Goal: Register for event/course

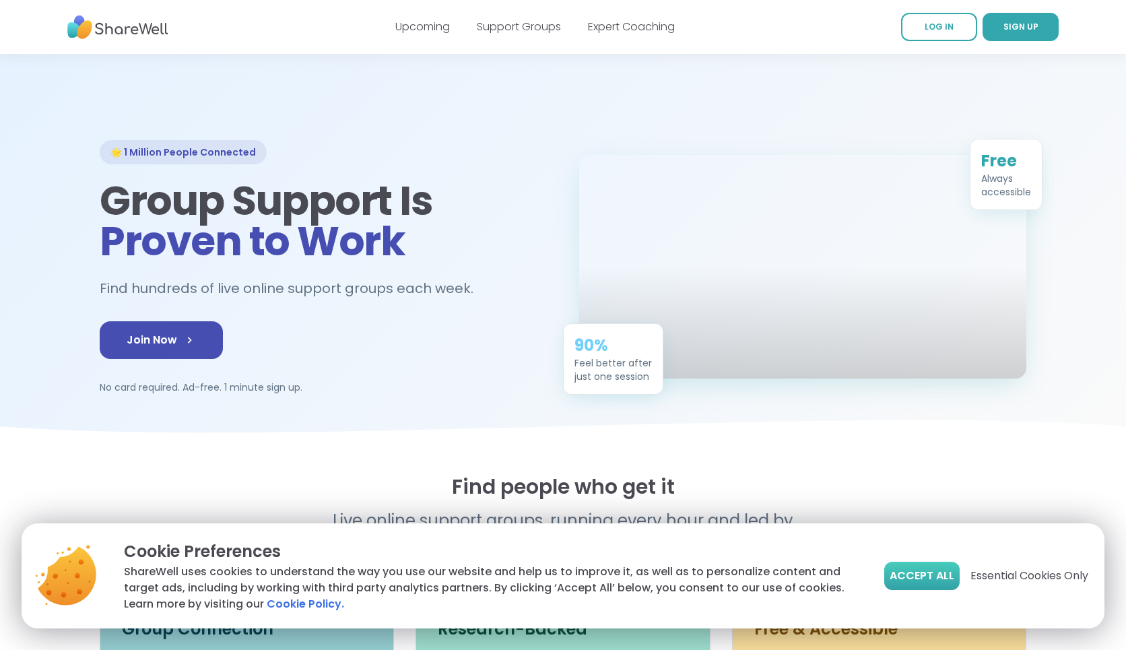
click at [926, 581] on span "Accept All" at bounding box center [921, 576] width 65 height 16
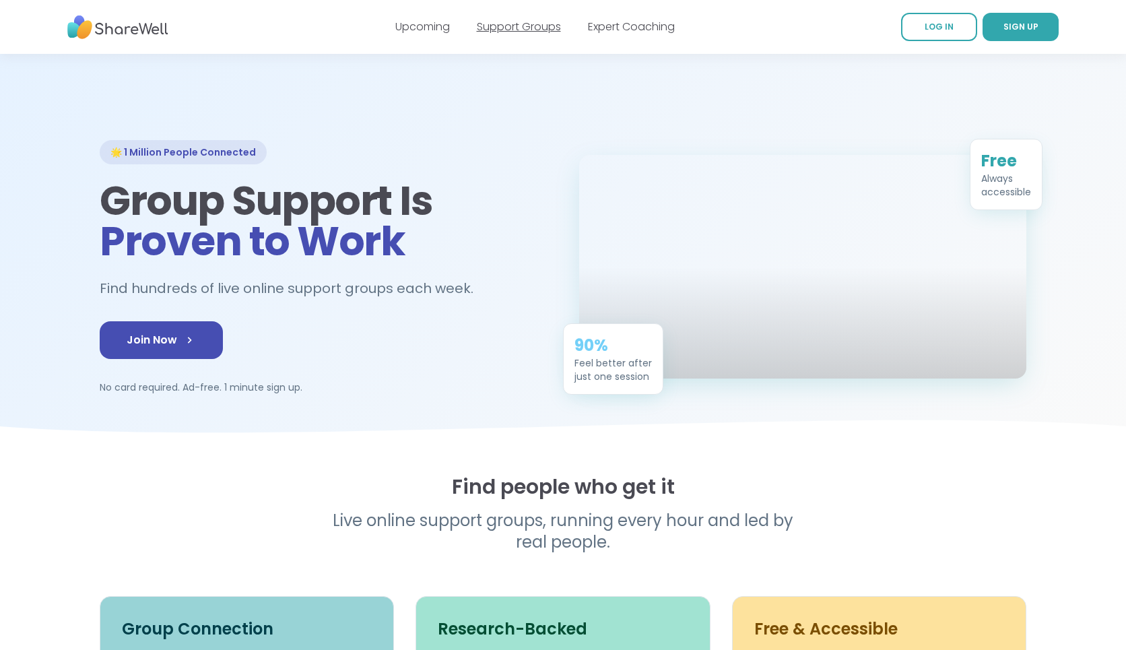
click at [508, 26] on link "Support Groups" at bounding box center [519, 26] width 84 height 15
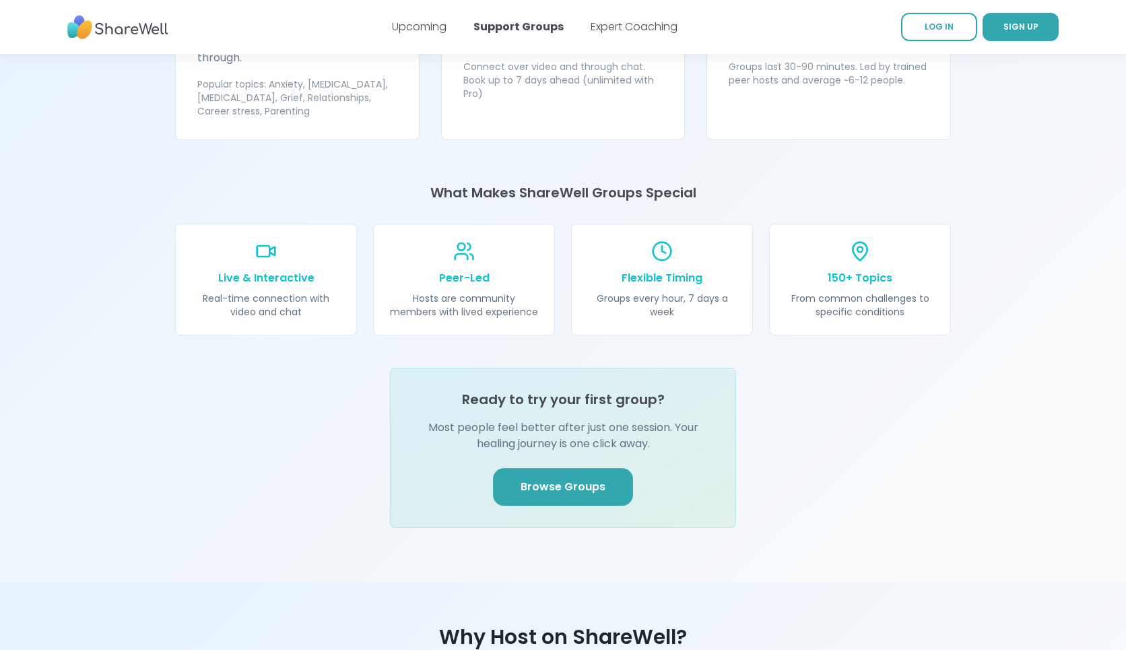
scroll to position [1381, 0]
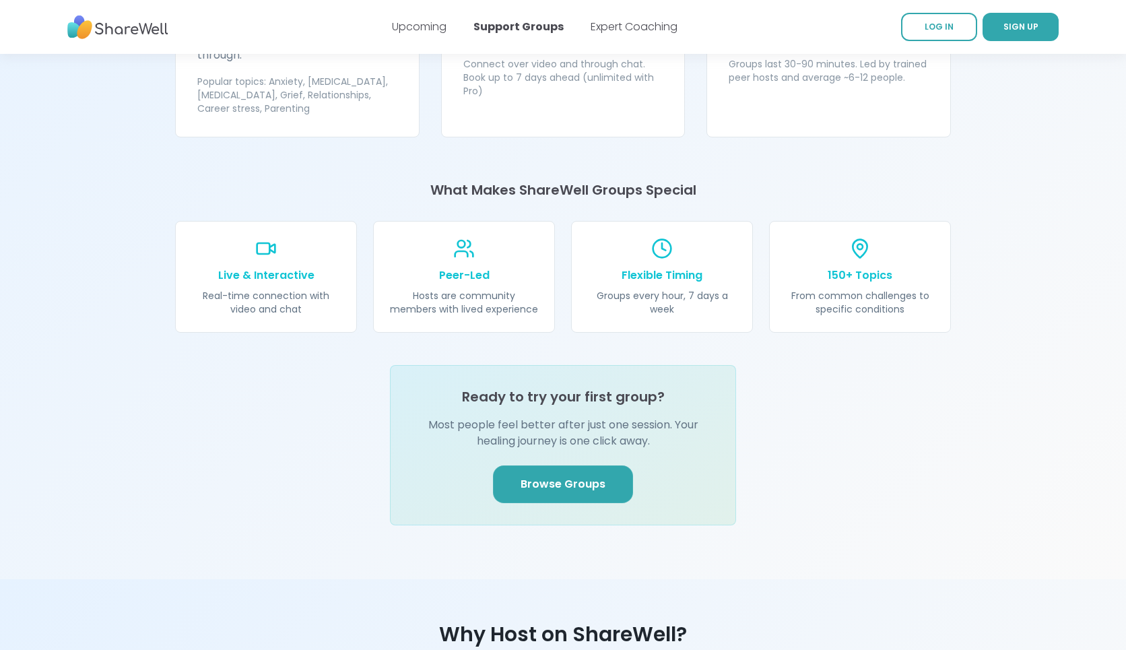
click at [551, 476] on span "Browse Groups" at bounding box center [562, 484] width 85 height 16
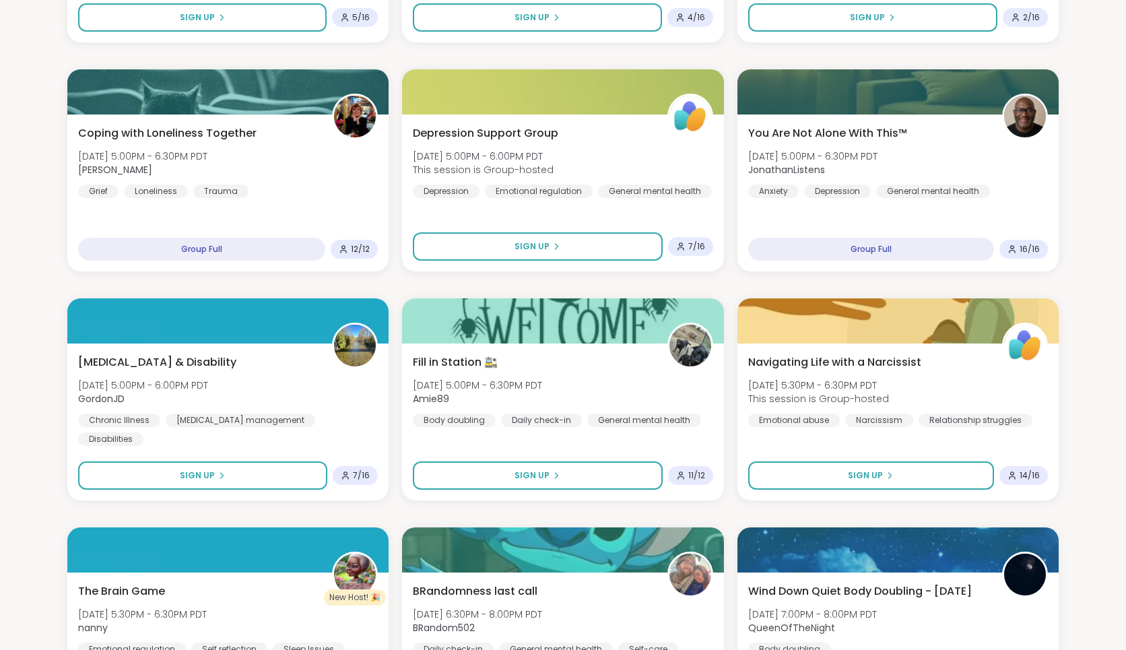
scroll to position [1029, 0]
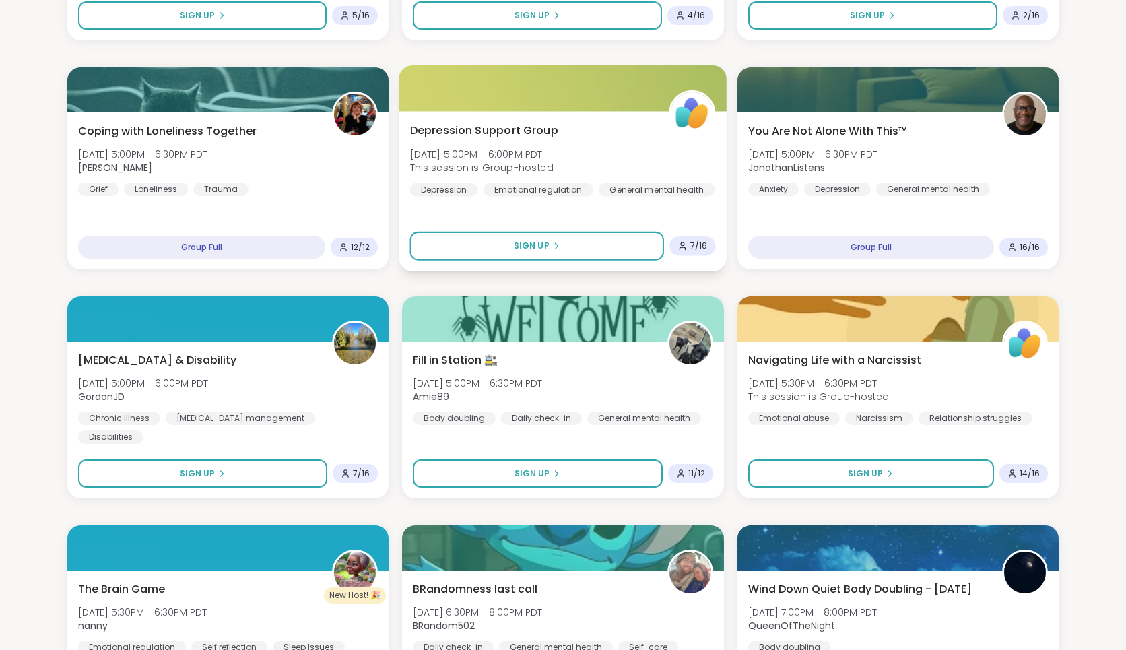
click at [461, 128] on span "Depression Support Group" at bounding box center [484, 131] width 148 height 16
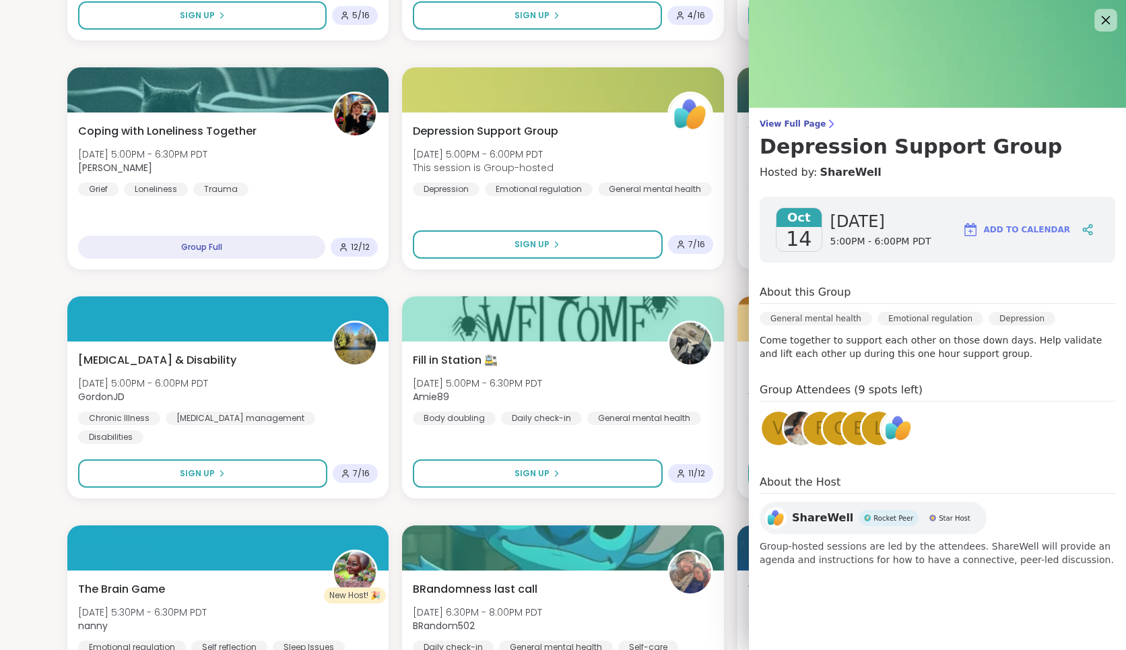
click at [1104, 26] on icon at bounding box center [1105, 19] width 17 height 17
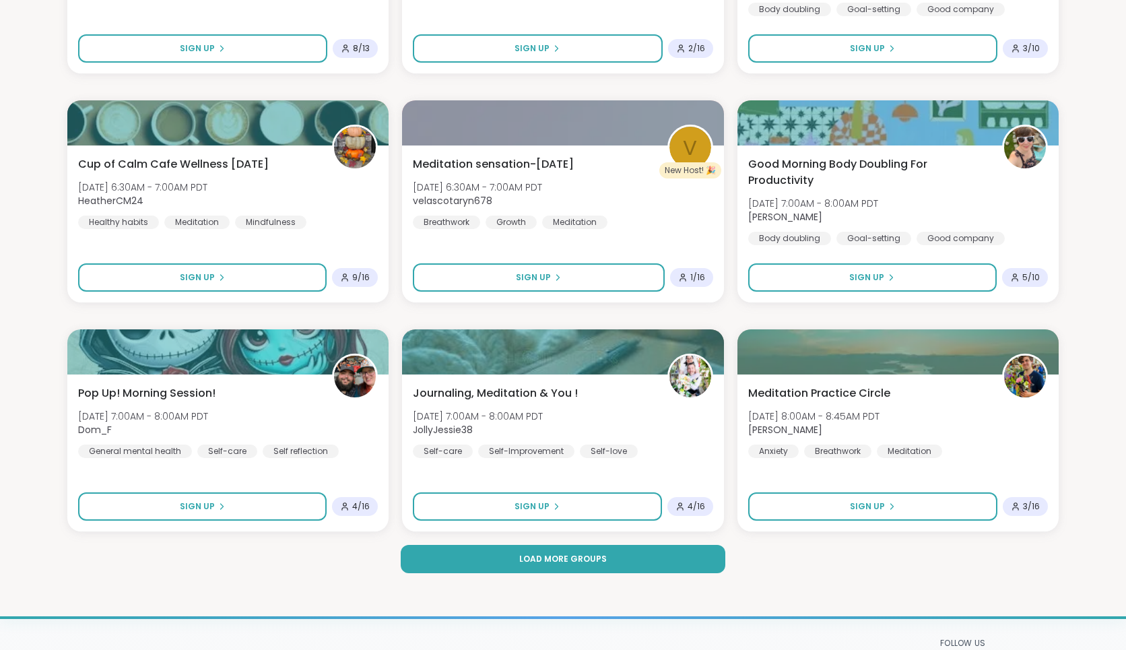
scroll to position [2379, 0]
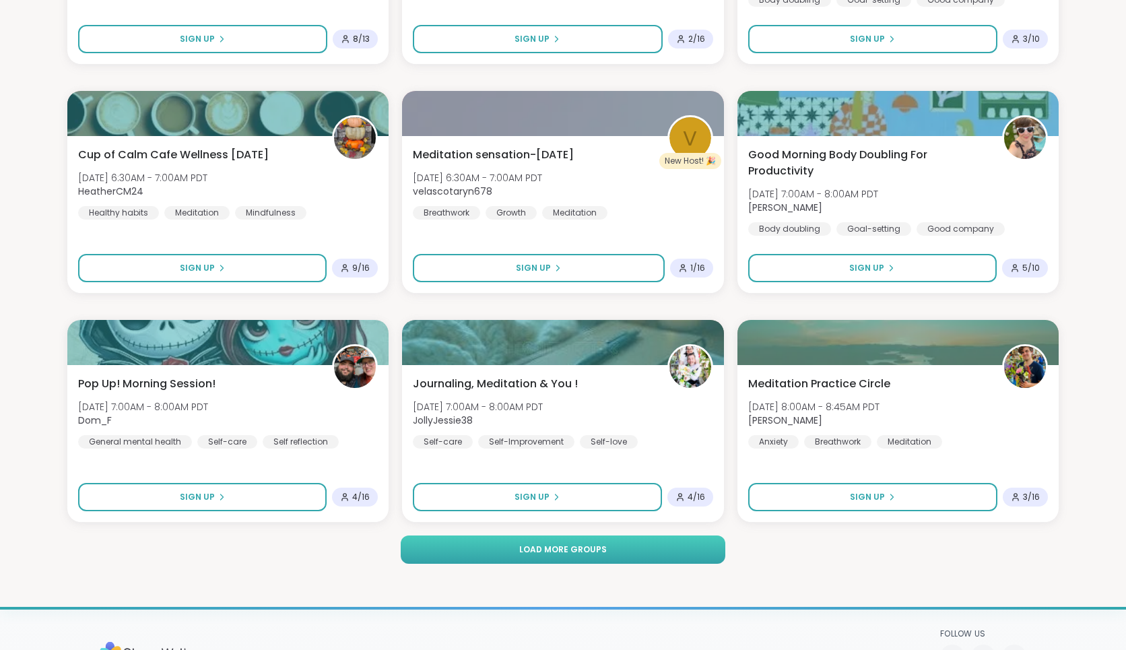
click at [474, 547] on button "Load more groups" at bounding box center [563, 549] width 325 height 28
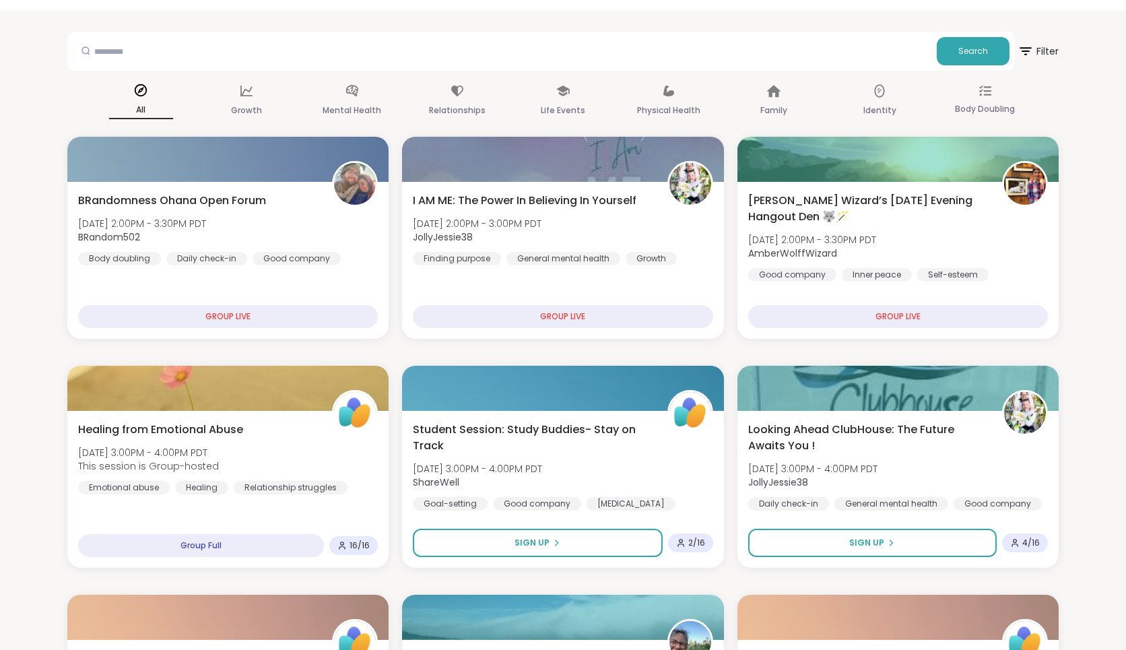
scroll to position [0, 0]
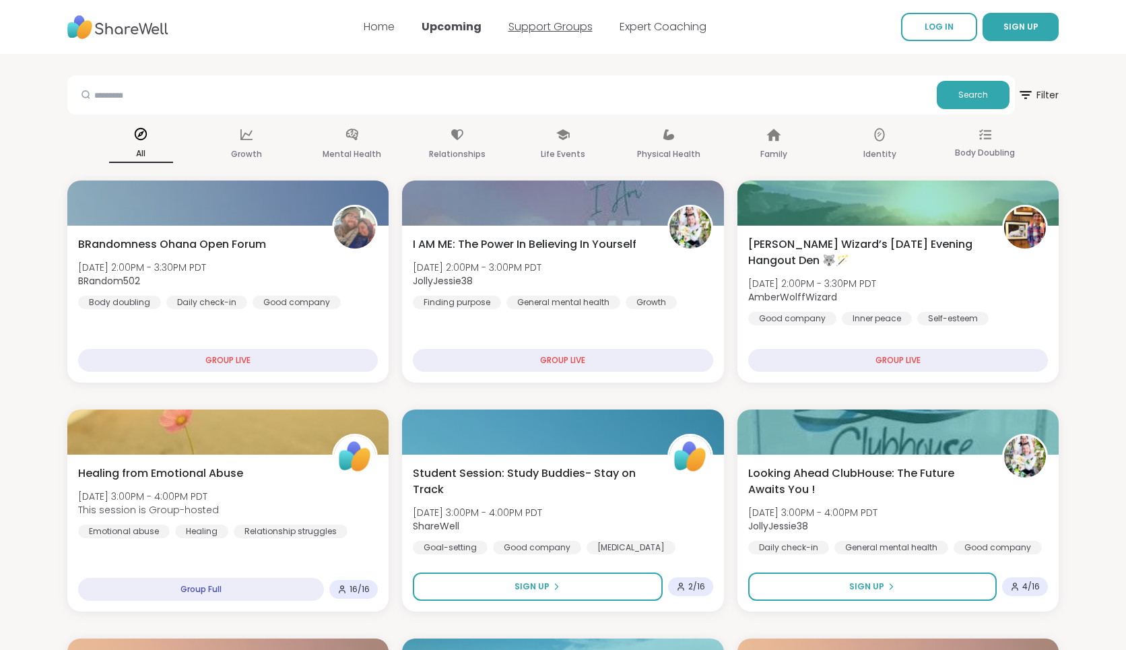
click at [557, 23] on link "Support Groups" at bounding box center [550, 26] width 84 height 15
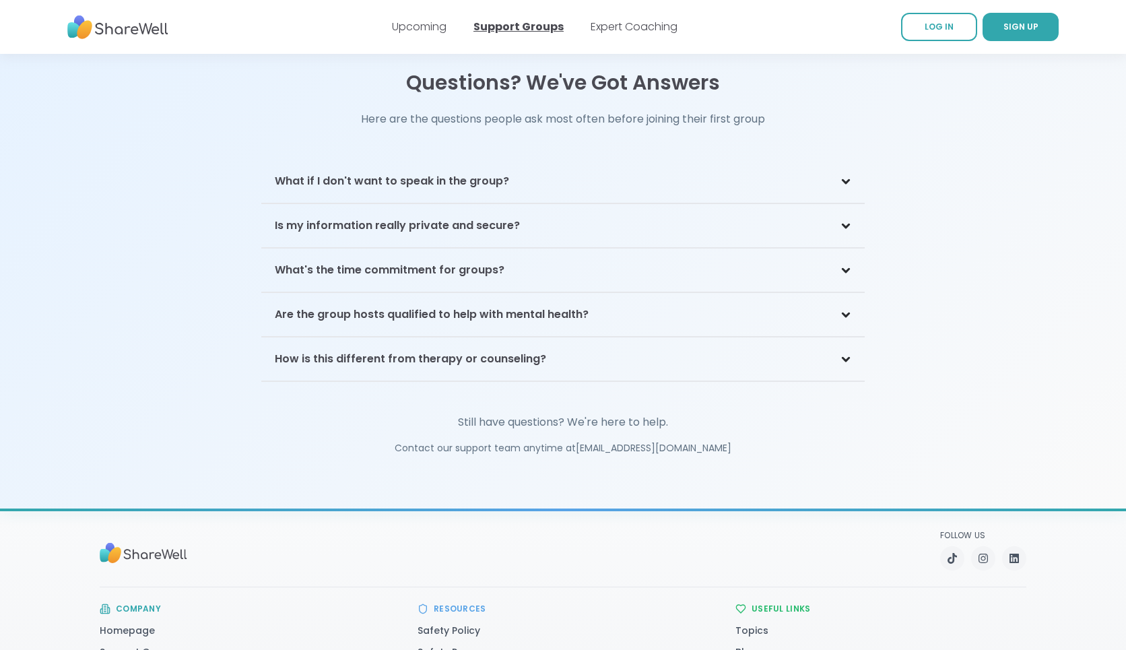
scroll to position [2871, 0]
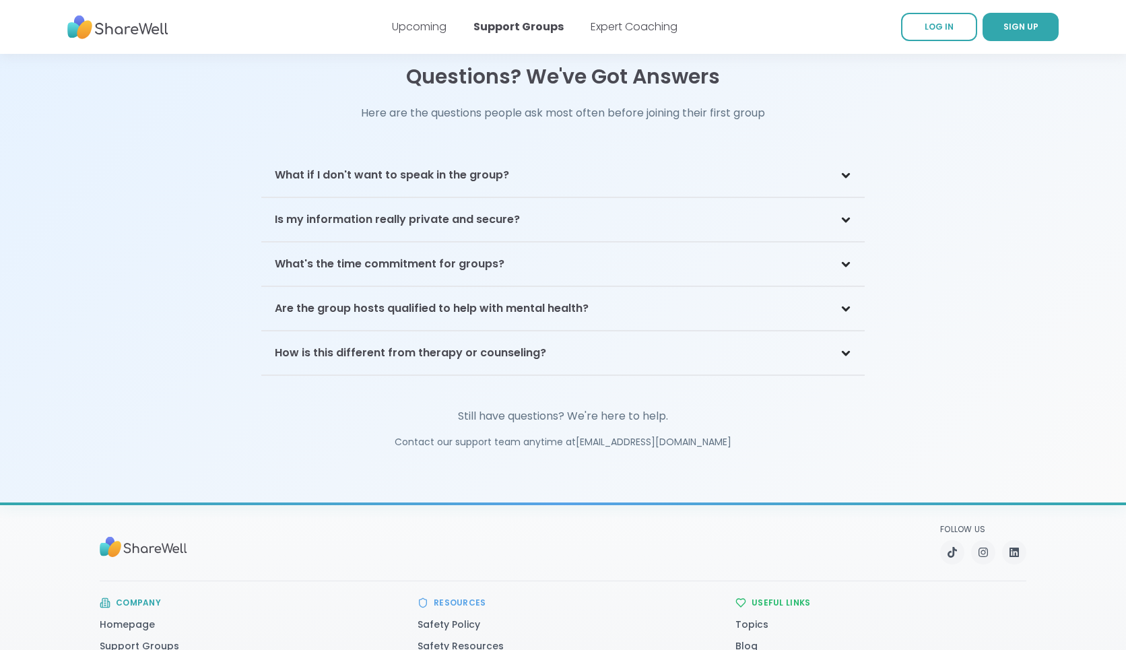
click at [846, 349] on icon at bounding box center [845, 352] width 11 height 7
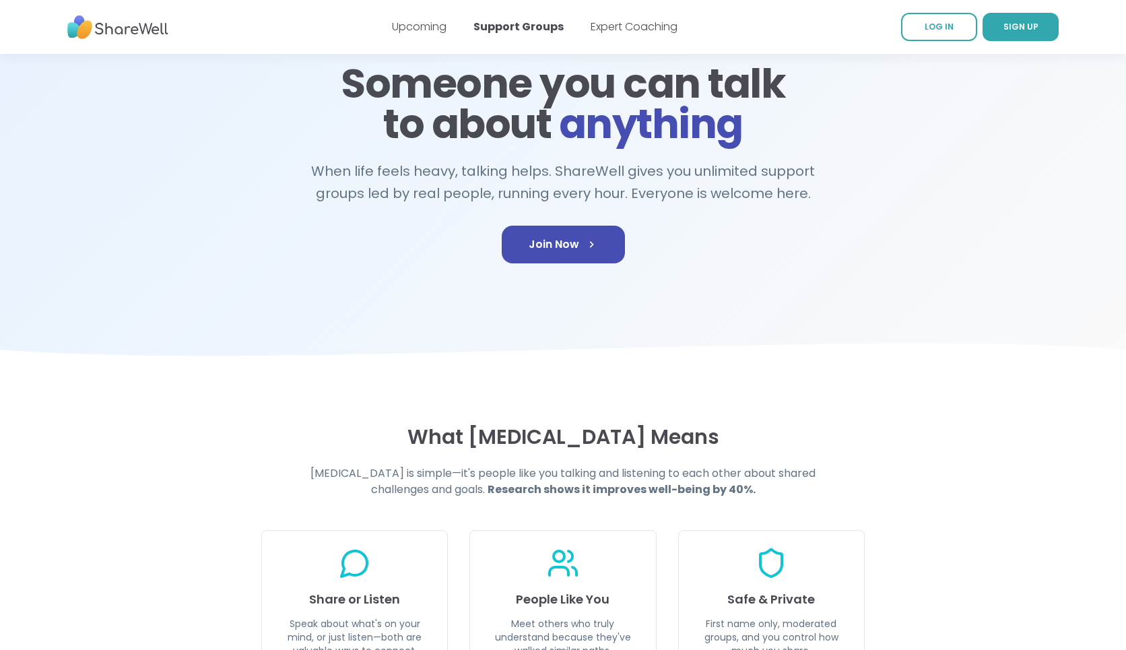
scroll to position [0, 0]
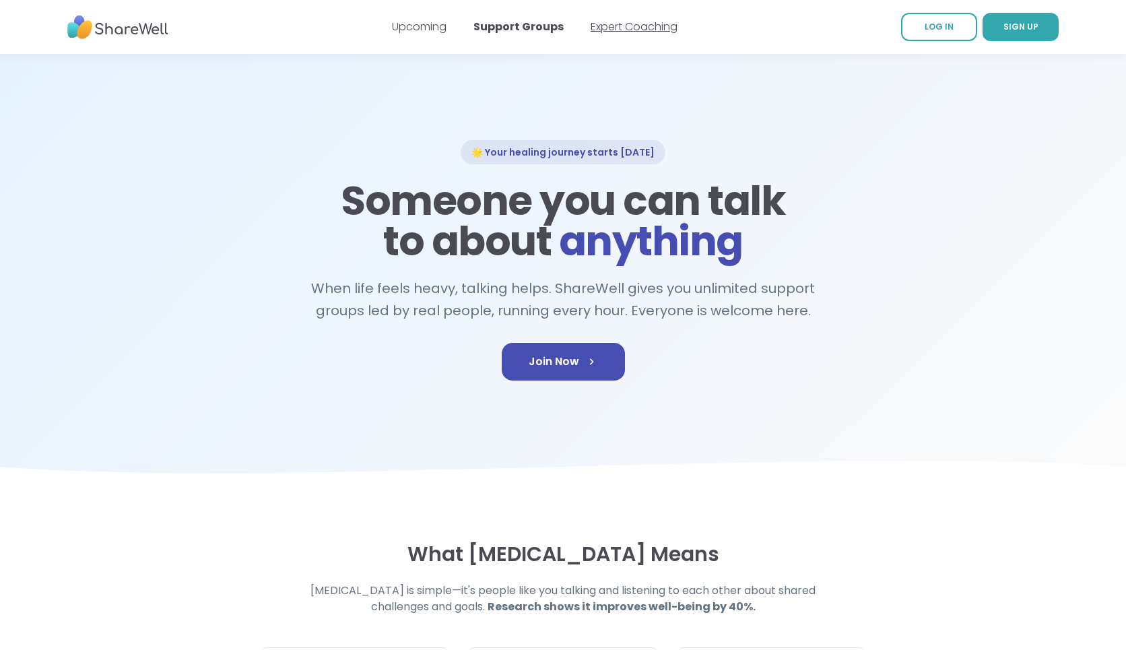
click at [611, 28] on link "Expert Coaching" at bounding box center [633, 26] width 87 height 15
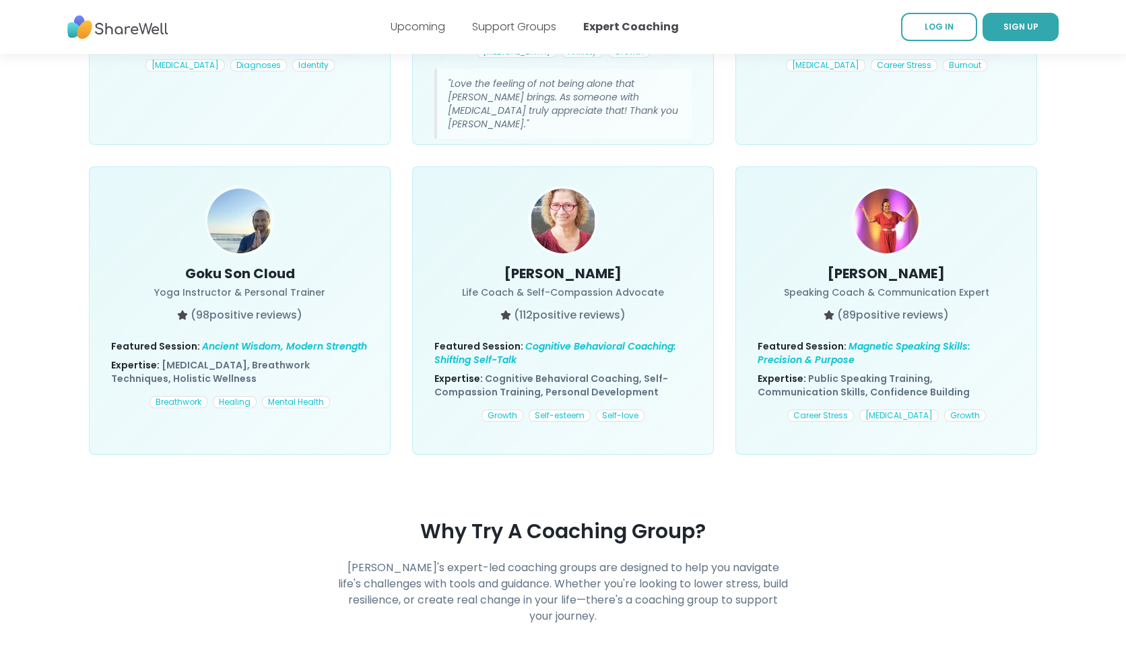
scroll to position [861, 0]
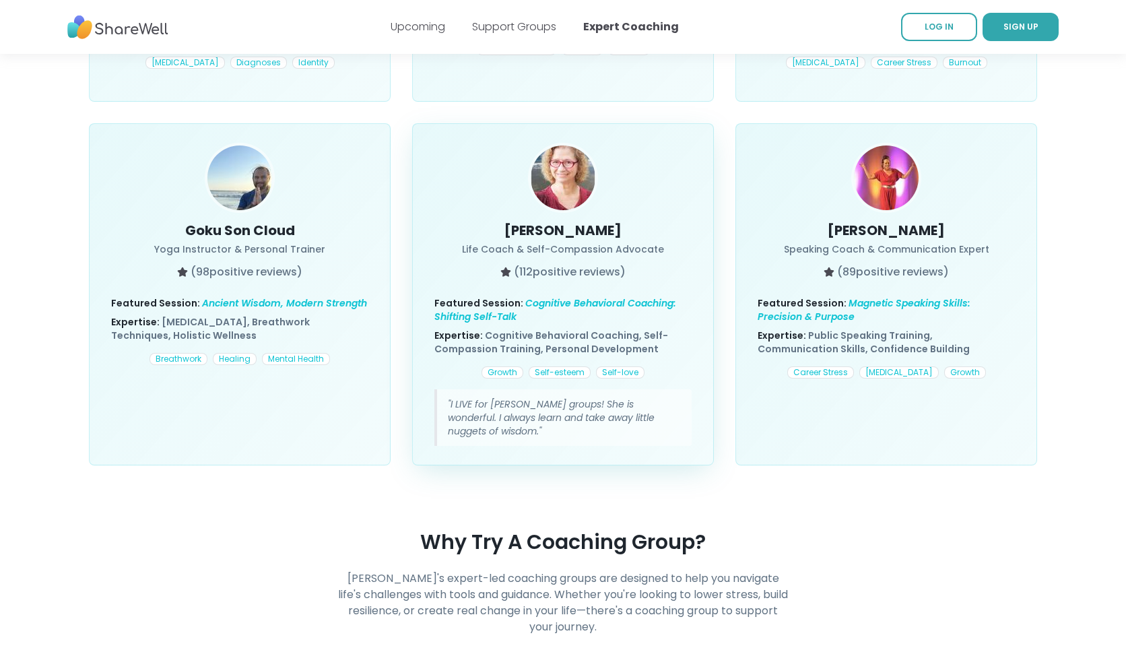
click at [549, 296] on span "Cognitive Behavioral Coaching: Shifting Self-Talk" at bounding box center [555, 309] width 242 height 27
click at [471, 298] on span "Cognitive Behavioral Coaching: Shifting Self-Talk" at bounding box center [555, 309] width 242 height 27
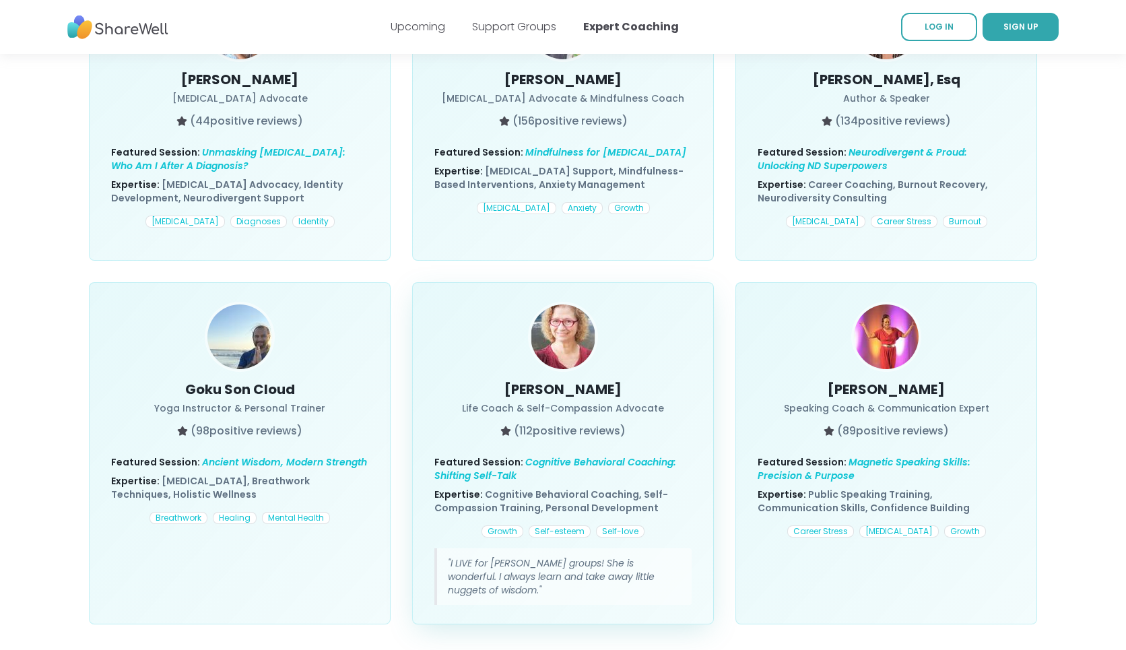
scroll to position [705, 0]
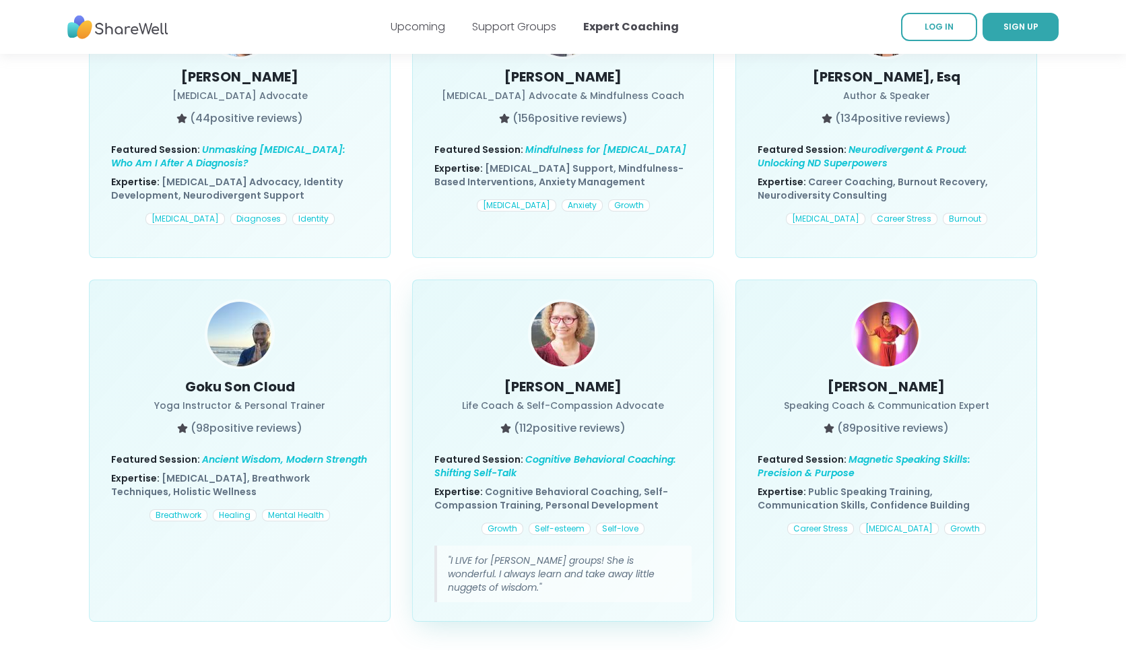
click at [573, 302] on img at bounding box center [563, 334] width 65 height 65
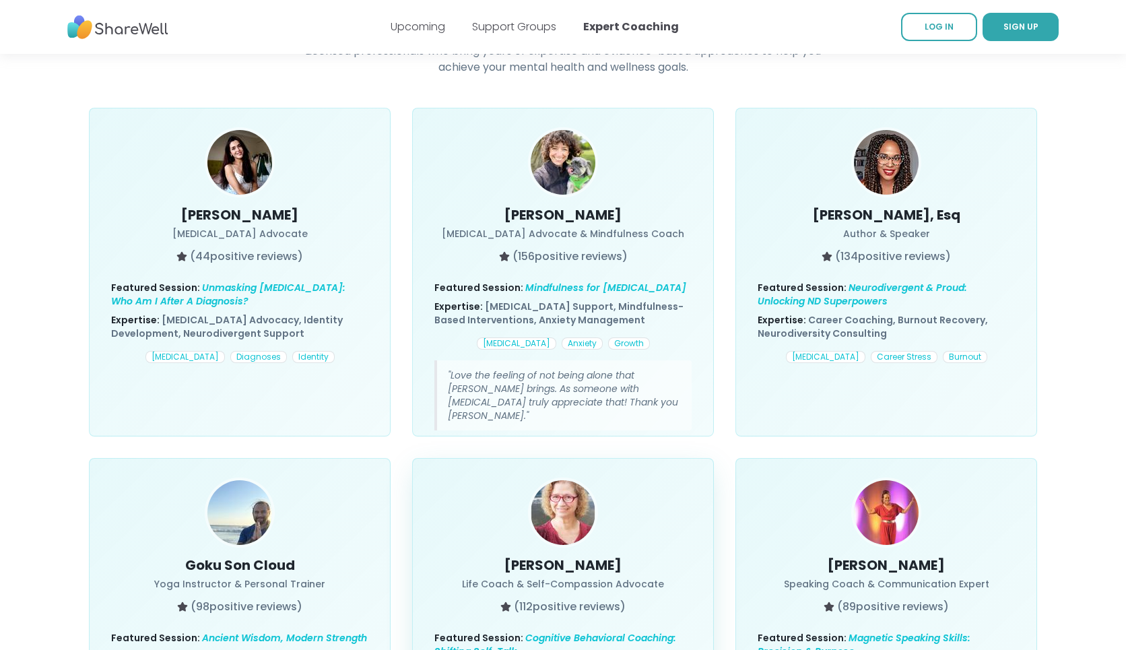
scroll to position [0, 0]
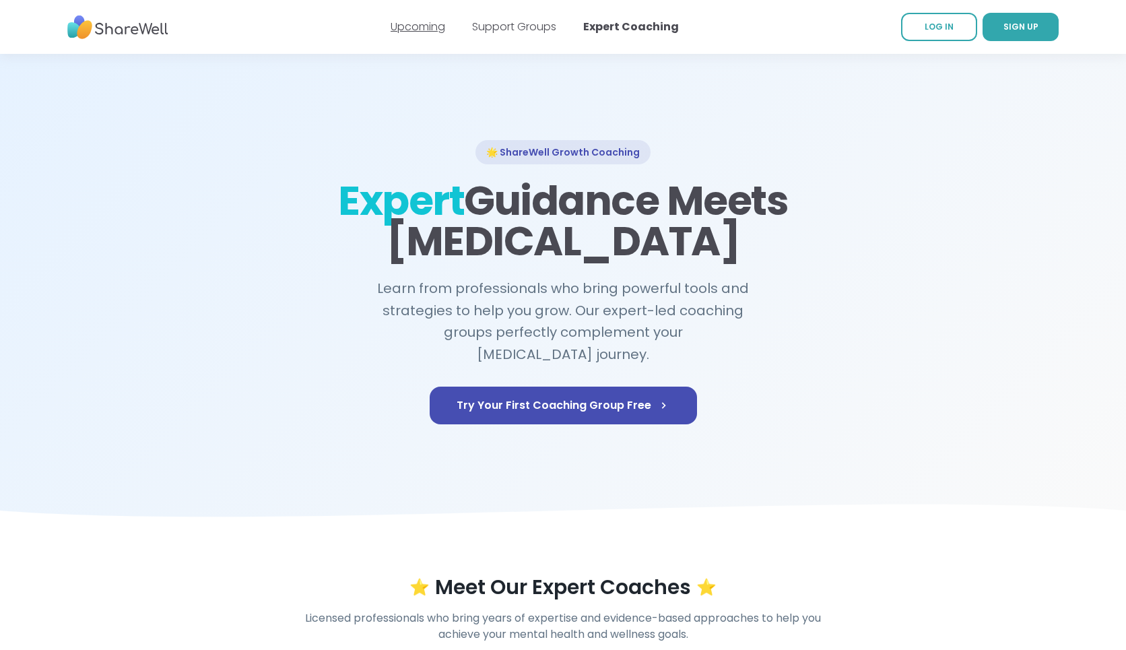
click at [435, 24] on link "Upcoming" at bounding box center [418, 26] width 55 height 15
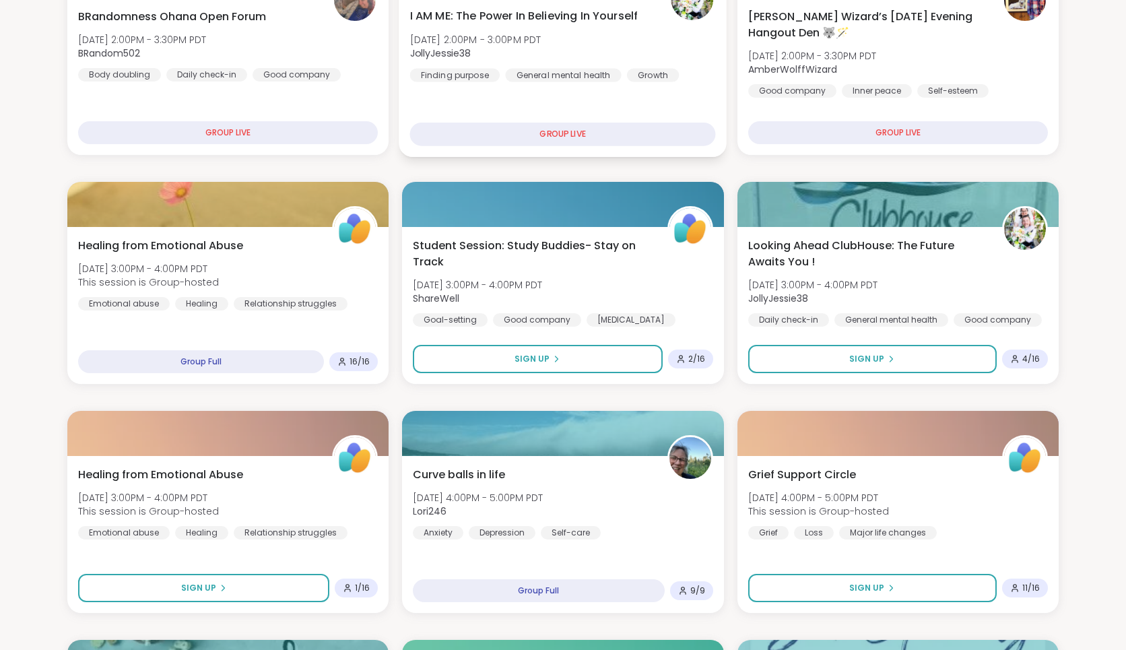
scroll to position [232, 0]
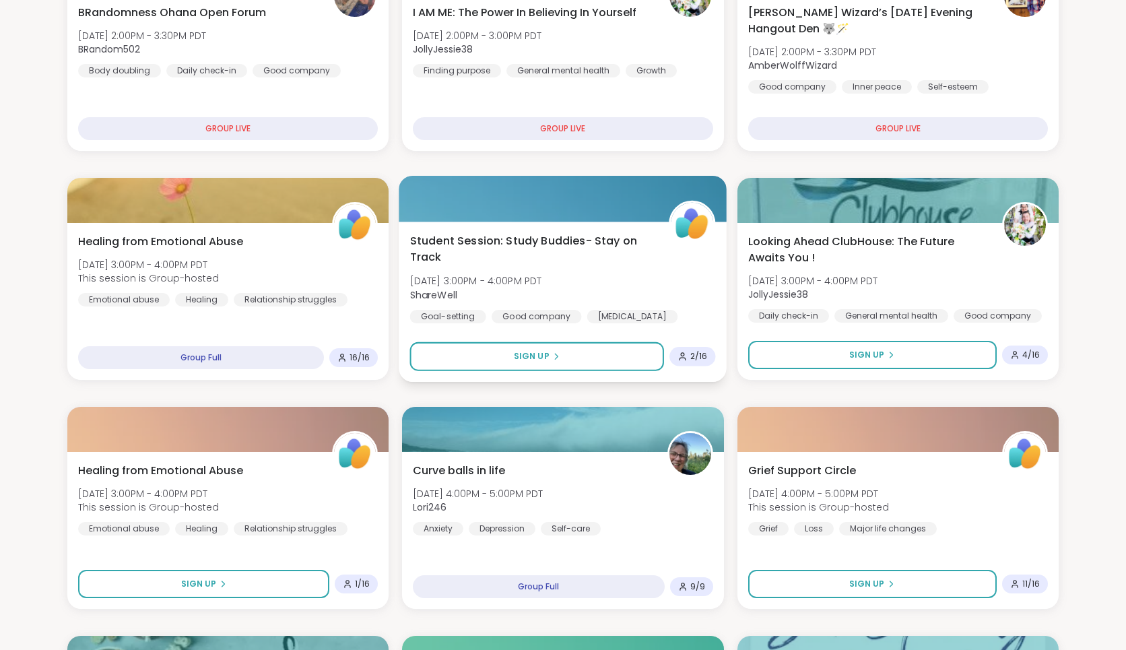
click at [545, 238] on span "Student Session: Study Buddies- Stay on Track" at bounding box center [532, 249] width 244 height 33
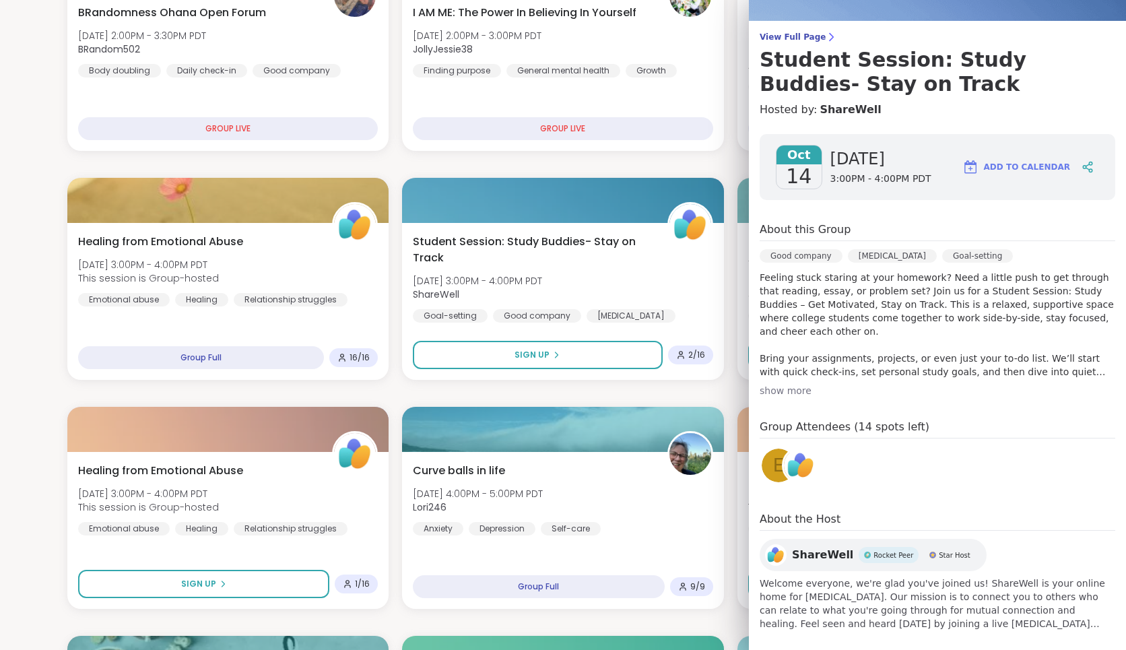
scroll to position [100, 0]
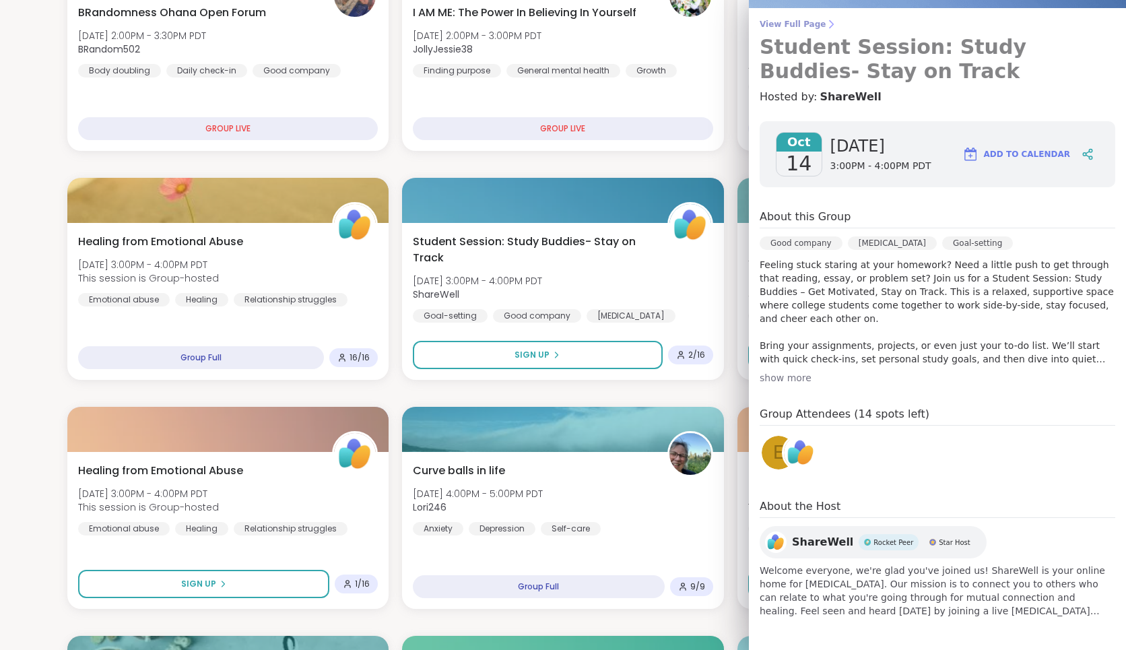
click at [808, 23] on span "View Full Page" at bounding box center [936, 24] width 355 height 11
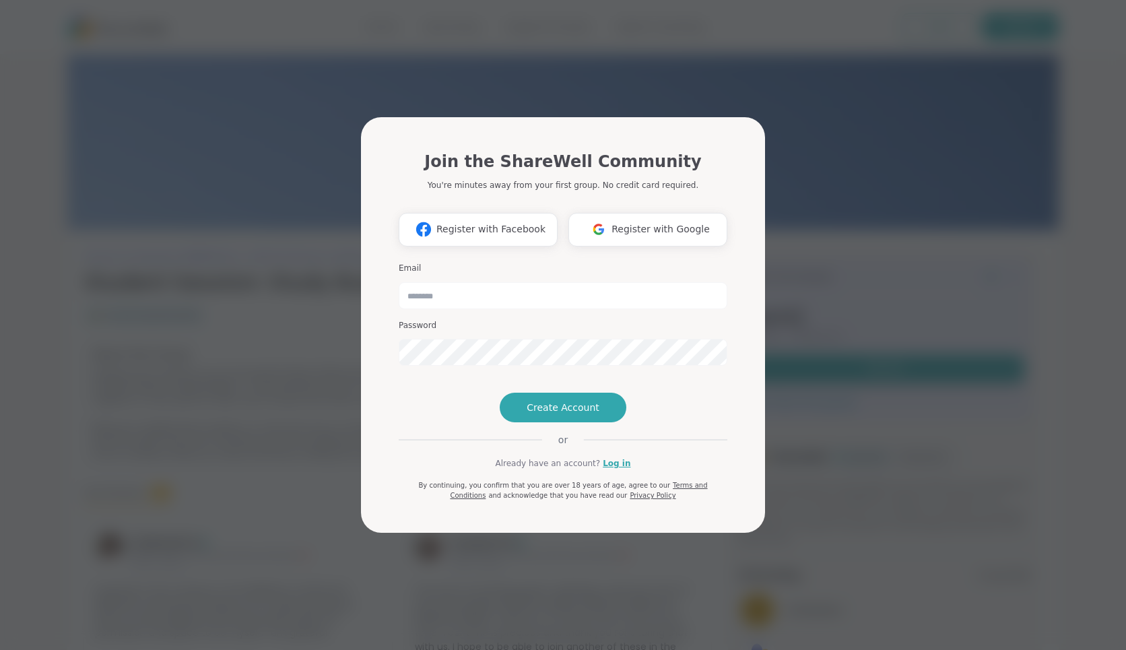
click at [787, 89] on div "Join the ShareWell Community You're minutes away from your first group. No cred…" at bounding box center [563, 325] width 1110 height 650
